Goal: Check status: Check status

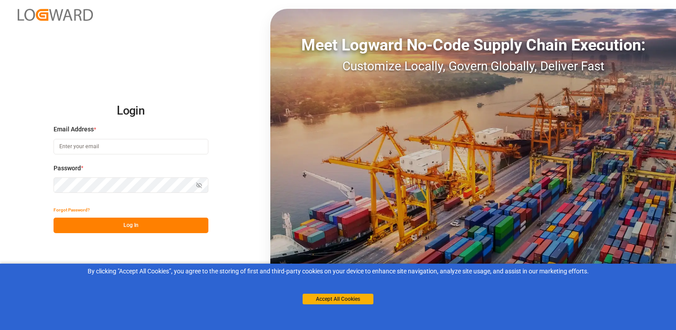
type input "[PERSON_NAME][EMAIL_ADDRESS][DOMAIN_NAME]"
click at [133, 229] on button "Log In" at bounding box center [131, 225] width 155 height 15
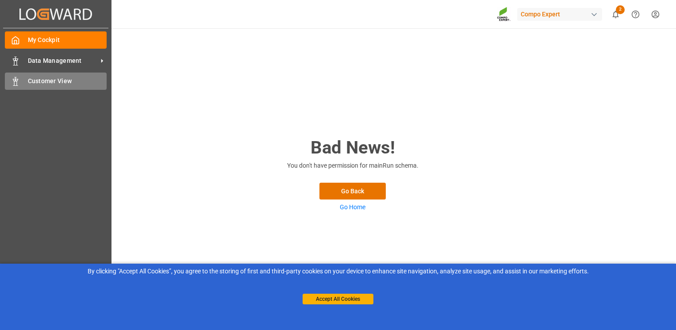
click at [16, 86] on div "Customer View Customer View" at bounding box center [56, 81] width 102 height 17
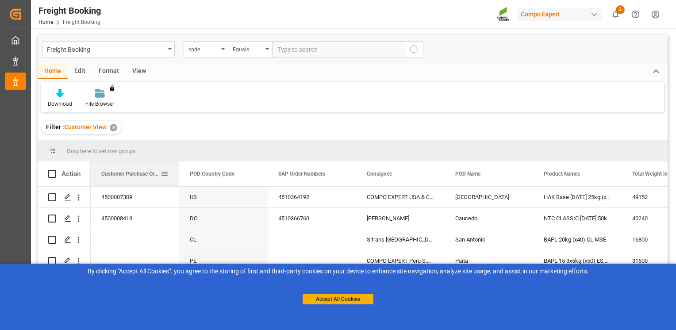
drag, startPoint x: 652, startPoint y: 178, endPoint x: 175, endPoint y: 184, distance: 477.8
click at [175, 184] on div "Customer Purchase Order Numbers" at bounding box center [135, 173] width 88 height 25
click at [165, 173] on span at bounding box center [165, 174] width 8 height 8
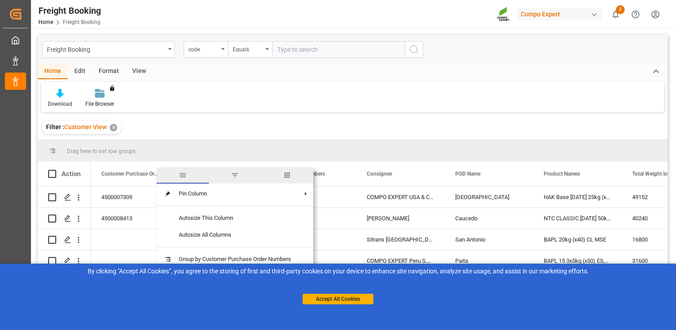
click at [235, 177] on span "filter" at bounding box center [235, 175] width 8 height 8
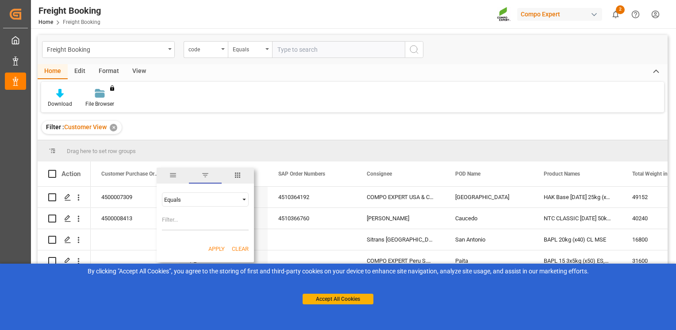
click at [245, 199] on span "Filtering operator" at bounding box center [244, 200] width 8 height 8
click at [191, 241] on span "Fuzzy search" at bounding box center [180, 242] width 33 height 7
click at [189, 223] on input "Filter Value" at bounding box center [205, 222] width 87 height 18
paste input "5740219"
type input "5740219"
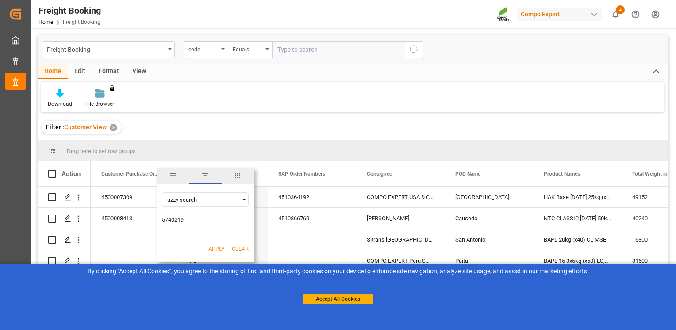
click at [216, 245] on button "Apply" at bounding box center [216, 249] width 16 height 9
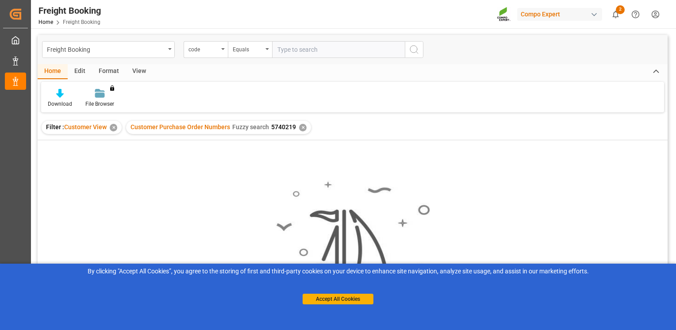
click at [222, 187] on div "No results found. Please try updating the filters/search for smooth sailing." at bounding box center [353, 262] width 630 height 179
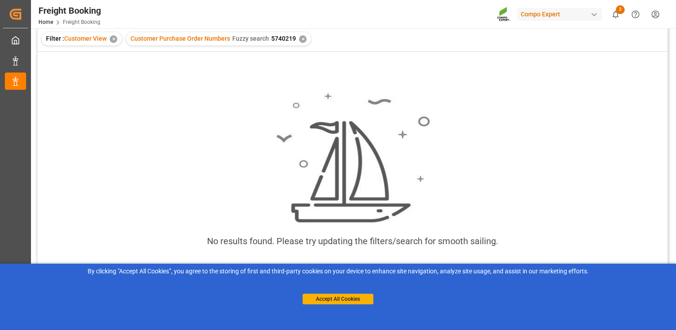
scroll to position [71, 0]
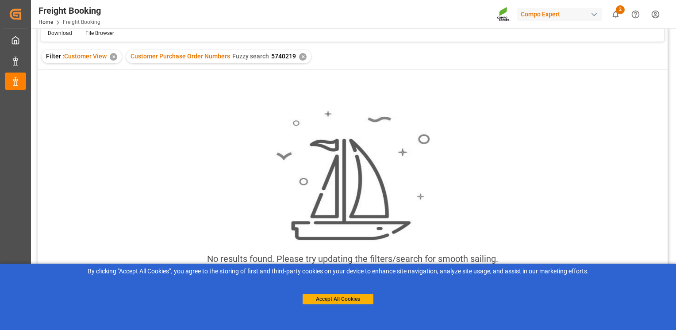
click at [302, 54] on div "✕" at bounding box center [303, 57] width 8 height 8
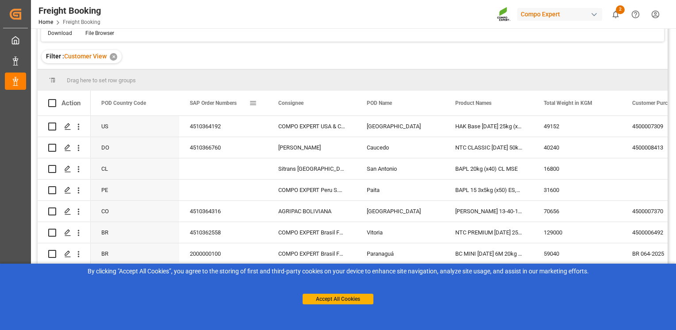
click at [223, 103] on span "SAP Order Numbers" at bounding box center [213, 103] width 47 height 6
click at [251, 103] on span at bounding box center [253, 103] width 8 height 8
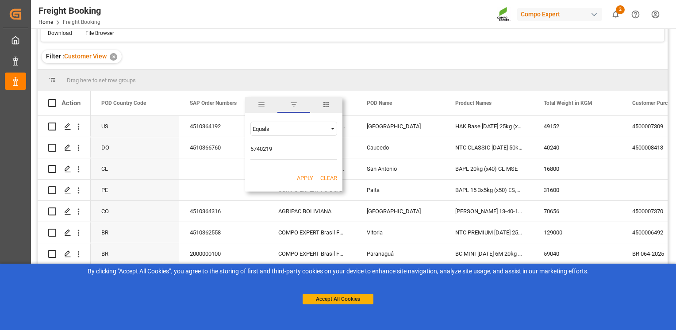
type input "5740219"
click at [307, 175] on button "Apply" at bounding box center [305, 178] width 16 height 9
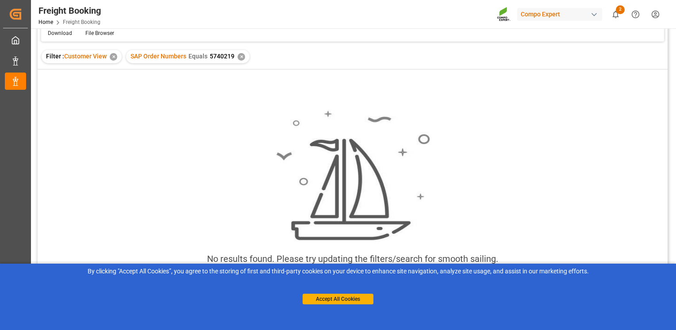
click at [241, 56] on div "✕" at bounding box center [242, 57] width 8 height 8
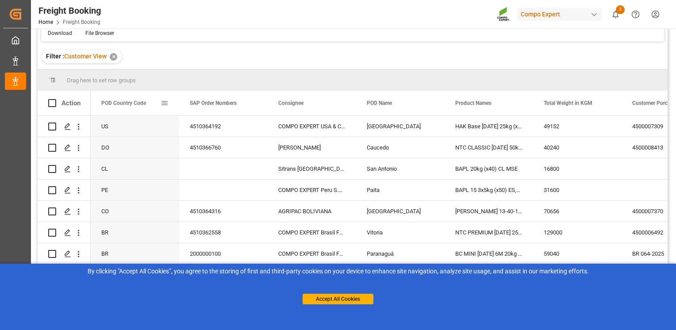
click at [163, 108] on div "POD Country Code" at bounding box center [134, 103] width 67 height 25
click at [163, 101] on span at bounding box center [165, 103] width 8 height 8
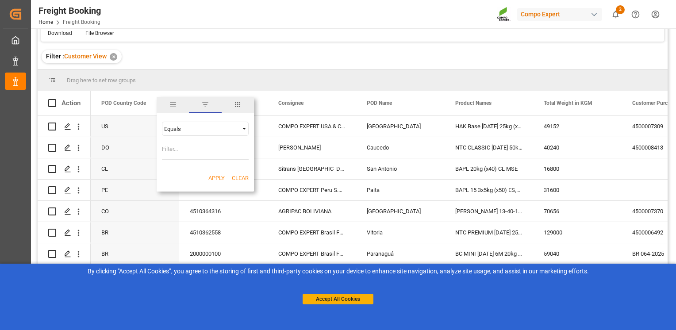
click at [245, 128] on span "Filtering operator" at bounding box center [244, 129] width 8 height 8
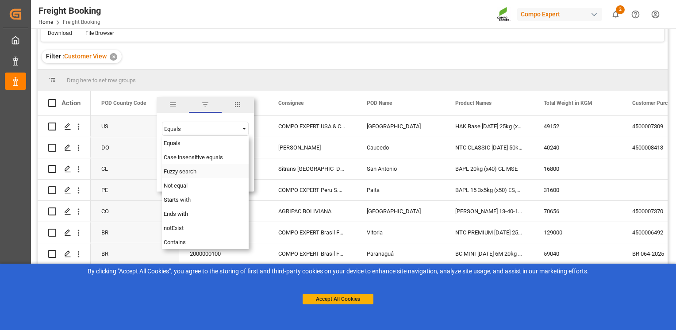
click at [202, 170] on div "Fuzzy search" at bounding box center [205, 171] width 87 height 14
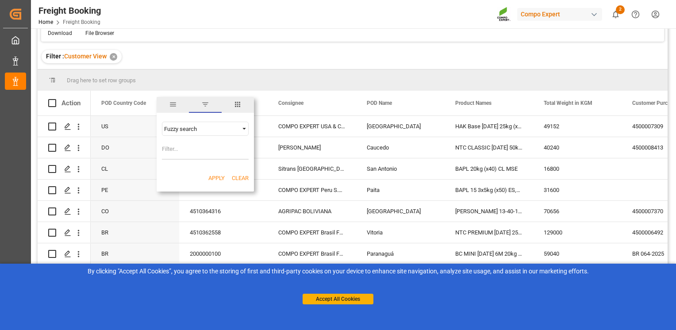
click at [194, 153] on input "Filter Value" at bounding box center [205, 151] width 87 height 18
type input "cl"
click at [218, 180] on button "Apply" at bounding box center [216, 178] width 16 height 9
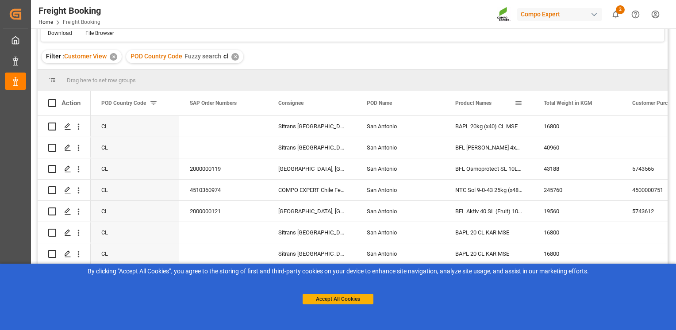
click at [517, 100] on span at bounding box center [518, 103] width 8 height 8
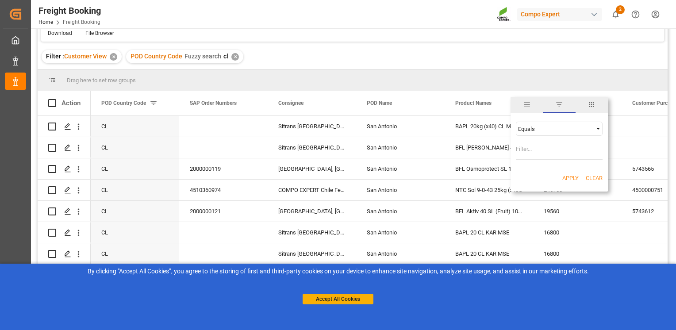
click at [571, 130] on div "Equals" at bounding box center [555, 129] width 74 height 7
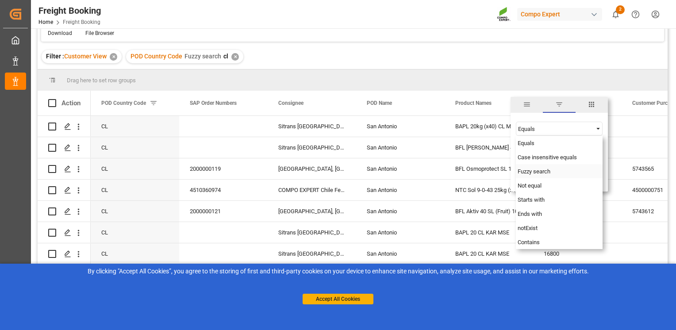
click at [550, 169] on span "Fuzzy search" at bounding box center [534, 171] width 33 height 7
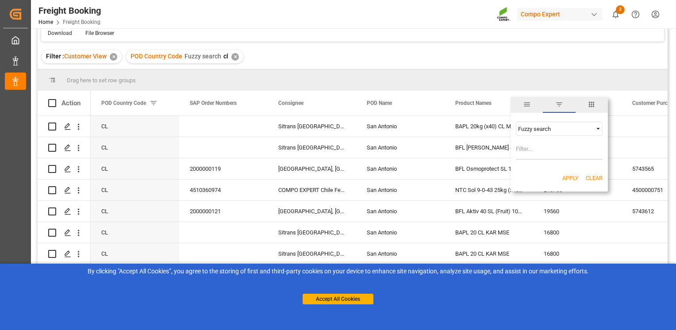
click at [541, 153] on input "Filter Value" at bounding box center [559, 151] width 87 height 18
type input "fet"
click at [572, 178] on button "Apply" at bounding box center [570, 178] width 16 height 9
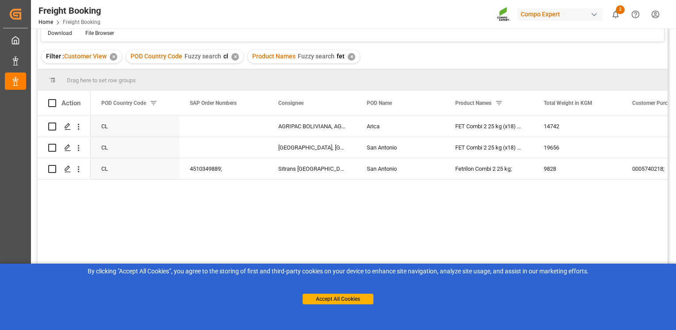
click at [397, 208] on div "CL AGRIPAC BOLIVIANA, AGROINDUSTRIAL S.A. Arica FET Combi 2 25 kg (x18) INT MSE…" at bounding box center [379, 190] width 577 height 149
